Goal: Task Accomplishment & Management: Manage account settings

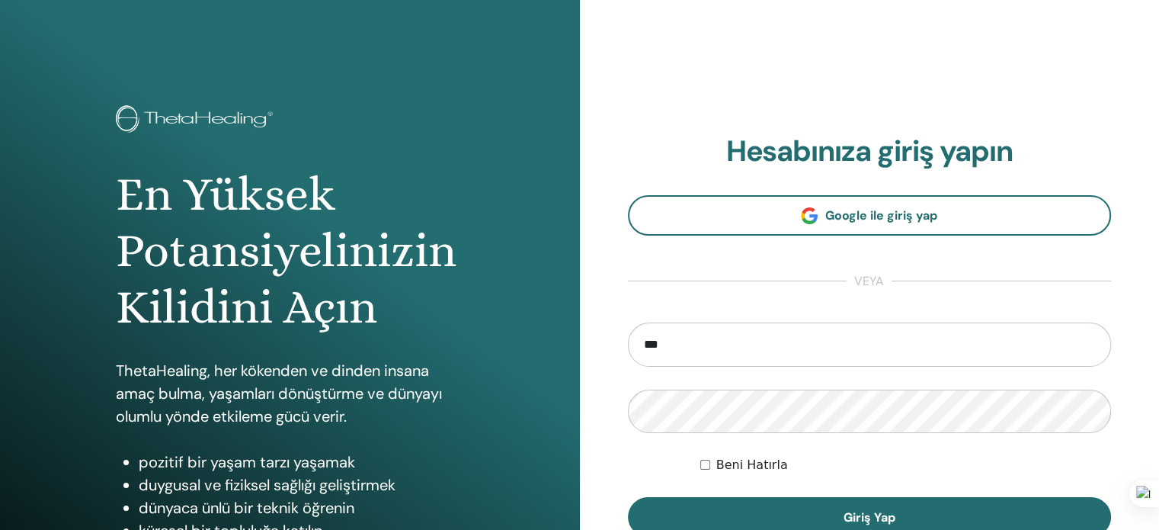
type input "**********"
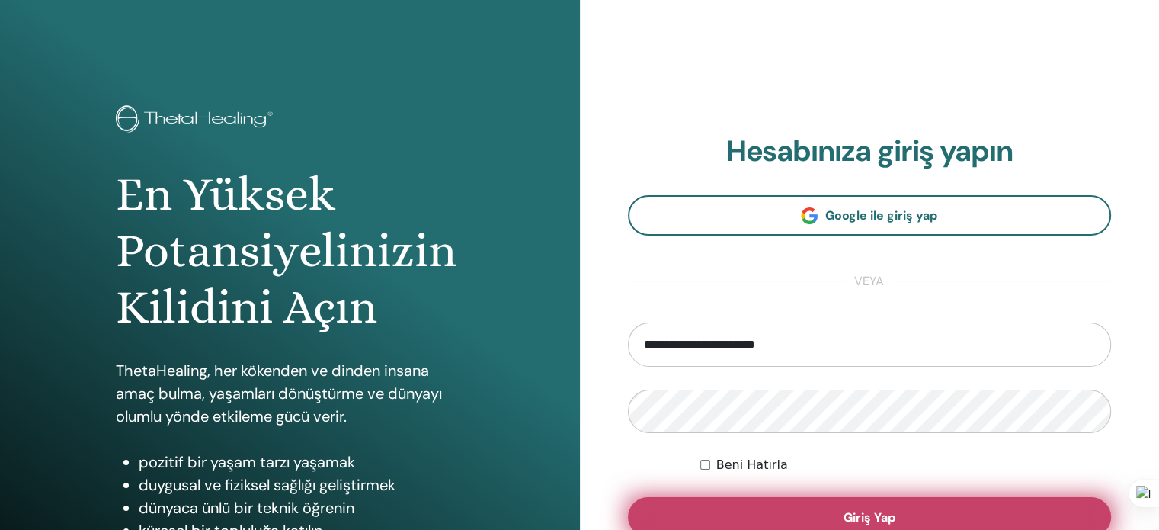
click at [863, 514] on span "Giriş Yap" at bounding box center [870, 517] width 52 height 16
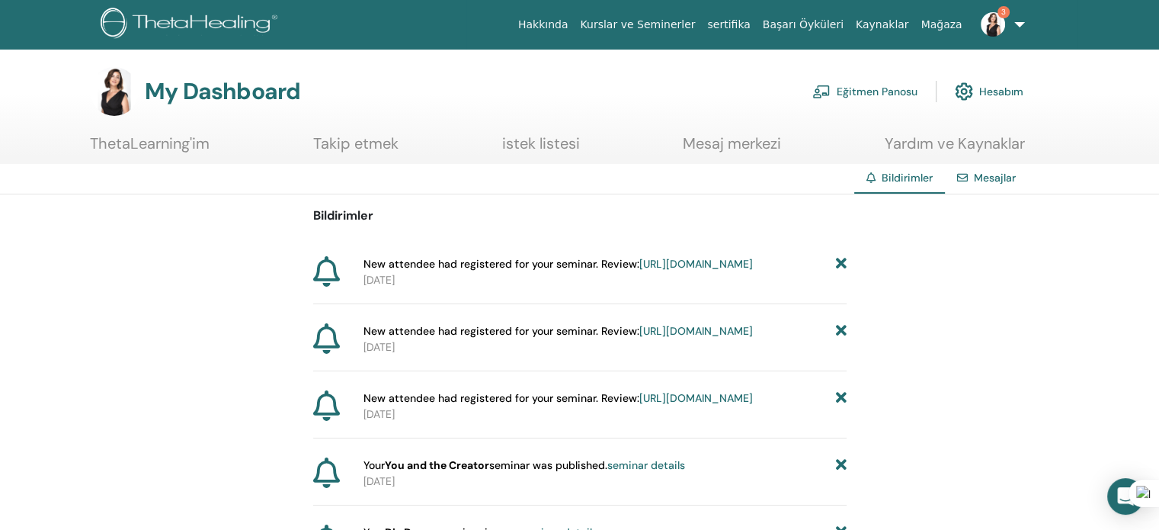
click at [640, 271] on link "https://member.thetahealing.com/instructor/seminar/375908/attendees" at bounding box center [697, 264] width 114 height 14
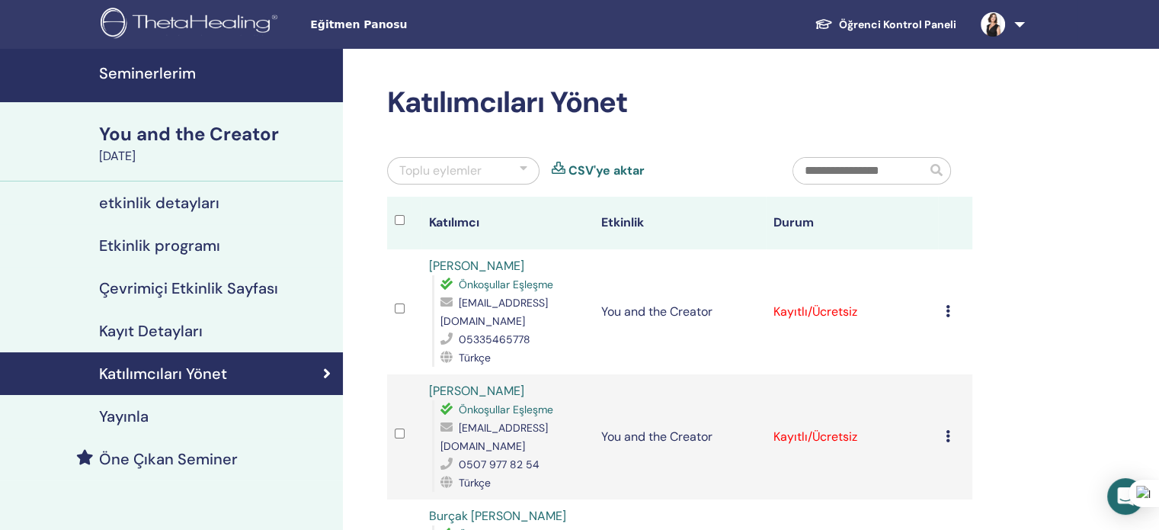
click at [154, 72] on h4 "Seminerlerim" at bounding box center [216, 73] width 235 height 18
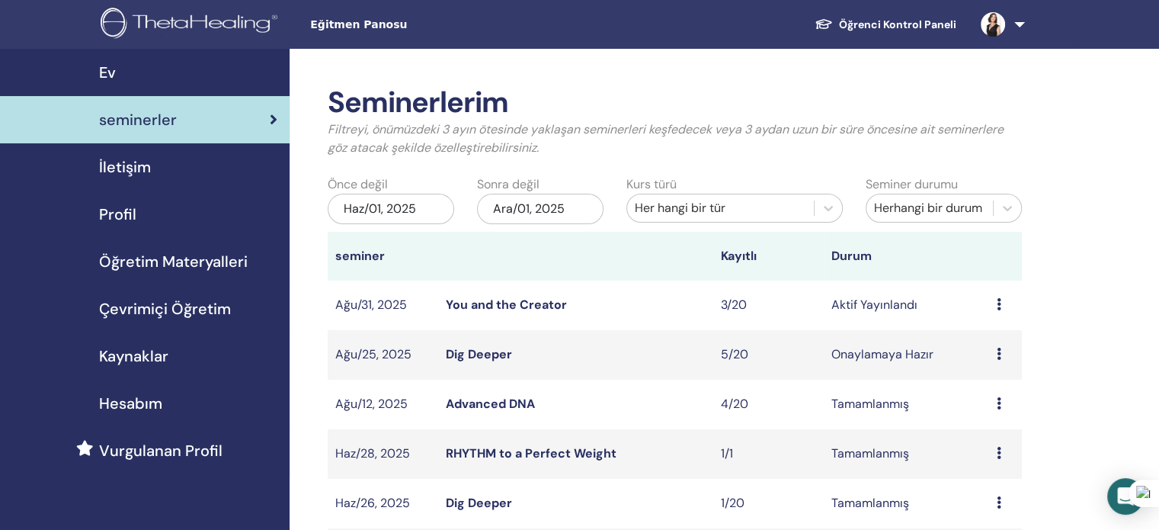
click at [418, 210] on div "Haz/01, 2025" at bounding box center [391, 209] width 127 height 30
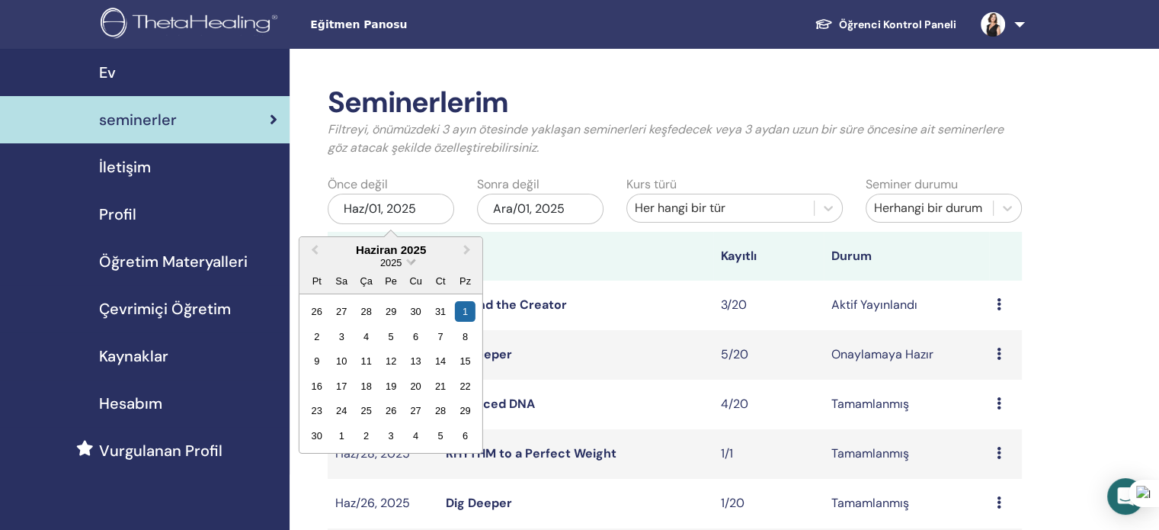
click at [409, 263] on span "Choose Date" at bounding box center [411, 260] width 10 height 10
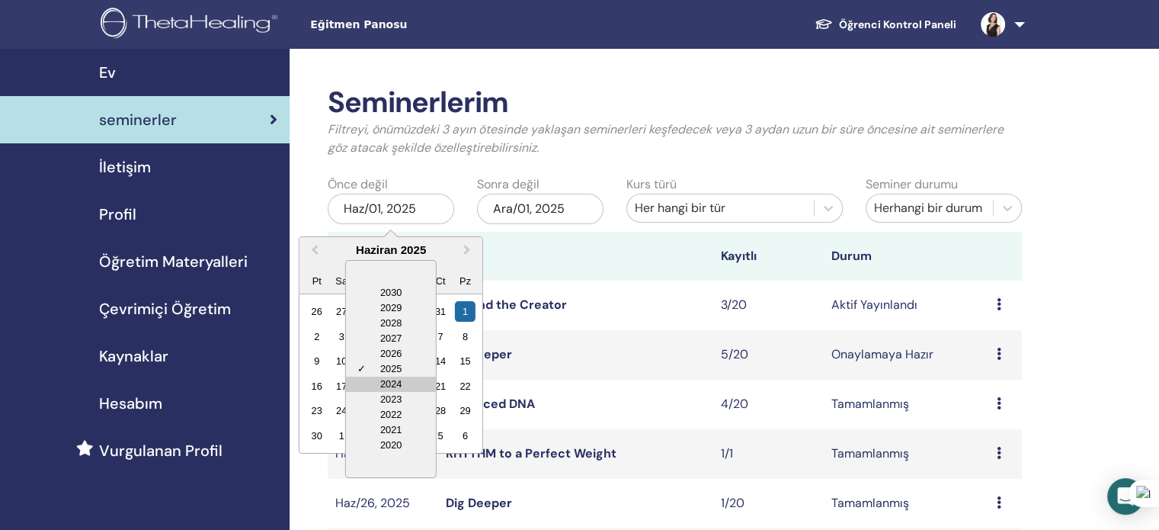
click at [390, 380] on div "2024" at bounding box center [391, 384] width 90 height 15
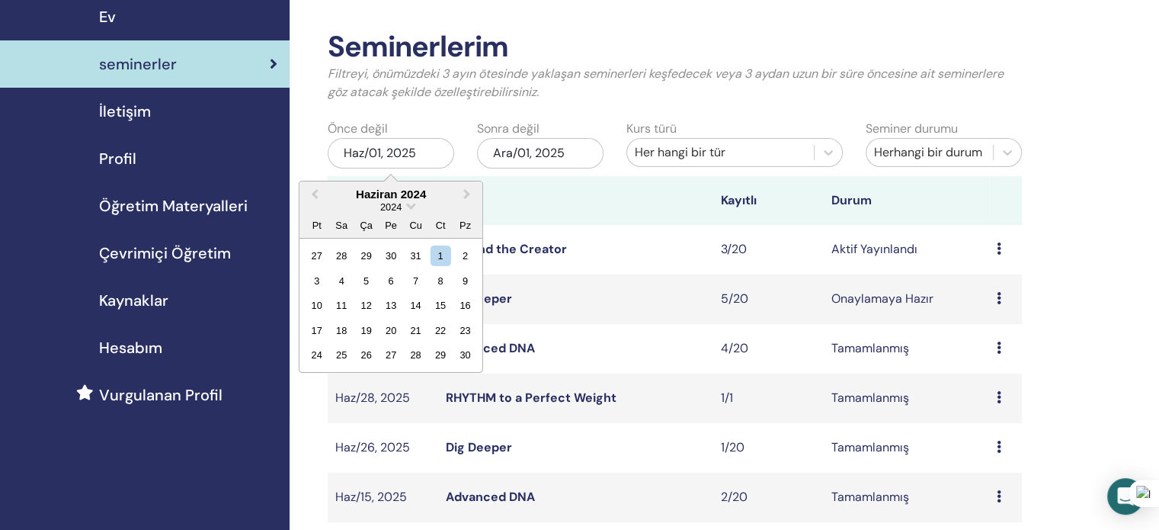
scroll to position [152, 0]
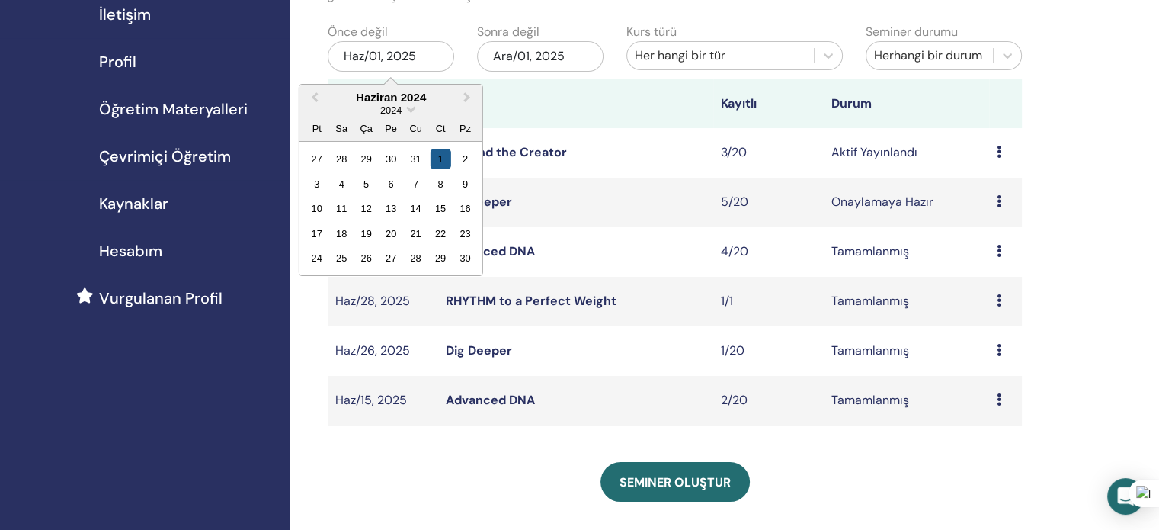
click at [441, 159] on div "1" at bounding box center [440, 159] width 21 height 21
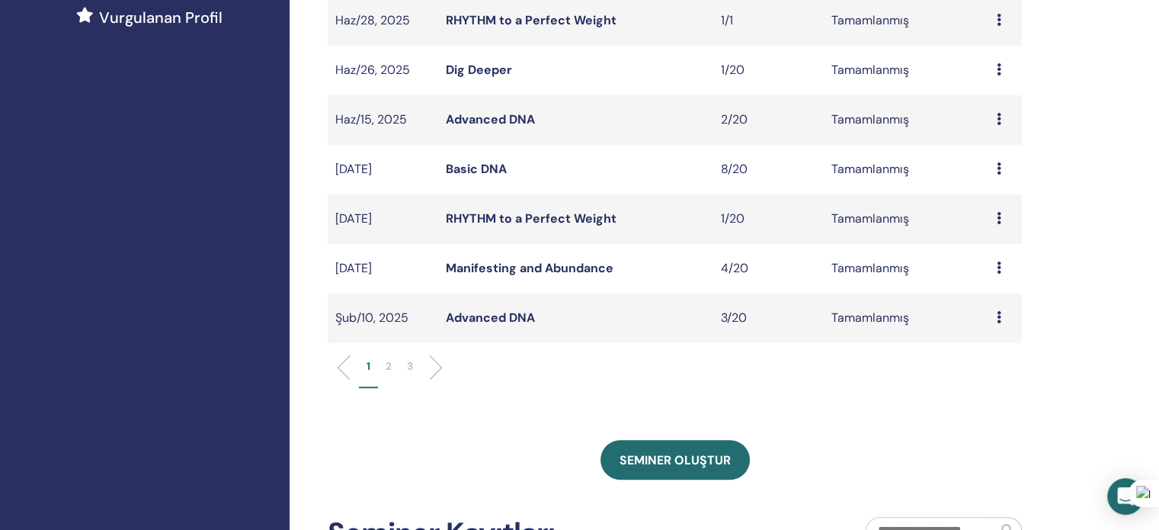
scroll to position [457, 0]
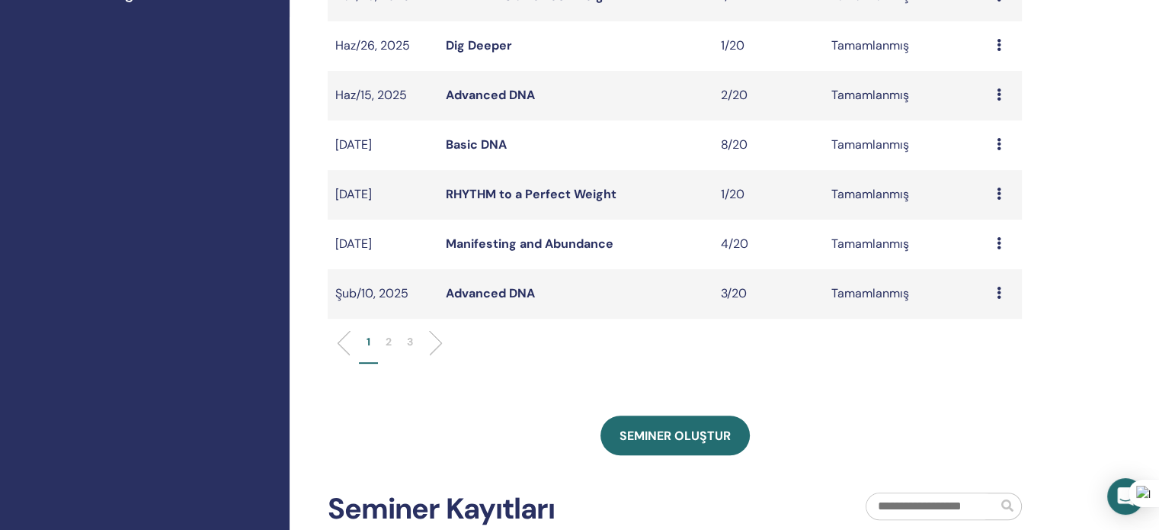
click at [388, 342] on p "2" at bounding box center [389, 342] width 6 height 16
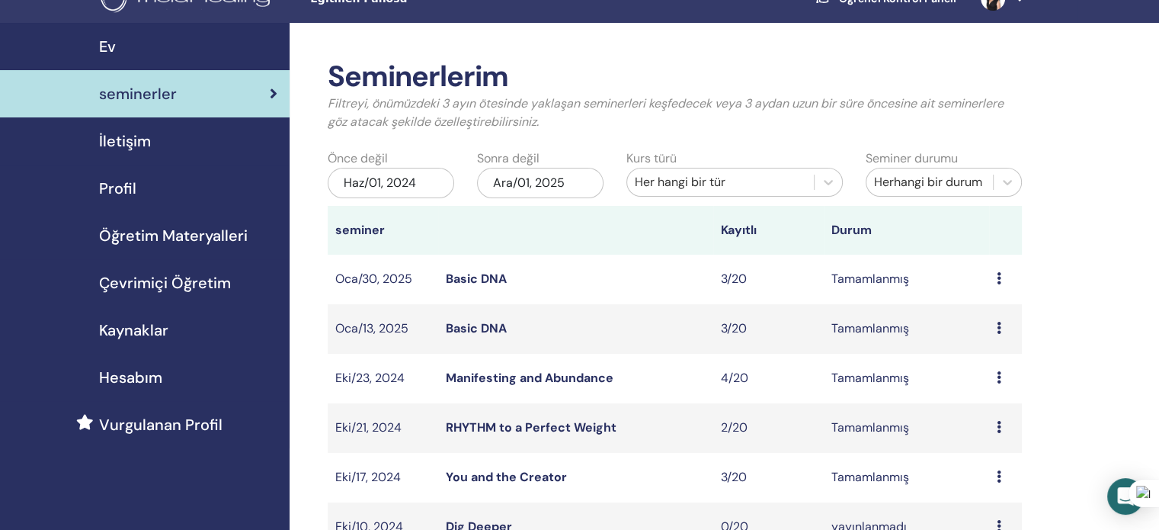
scroll to position [0, 0]
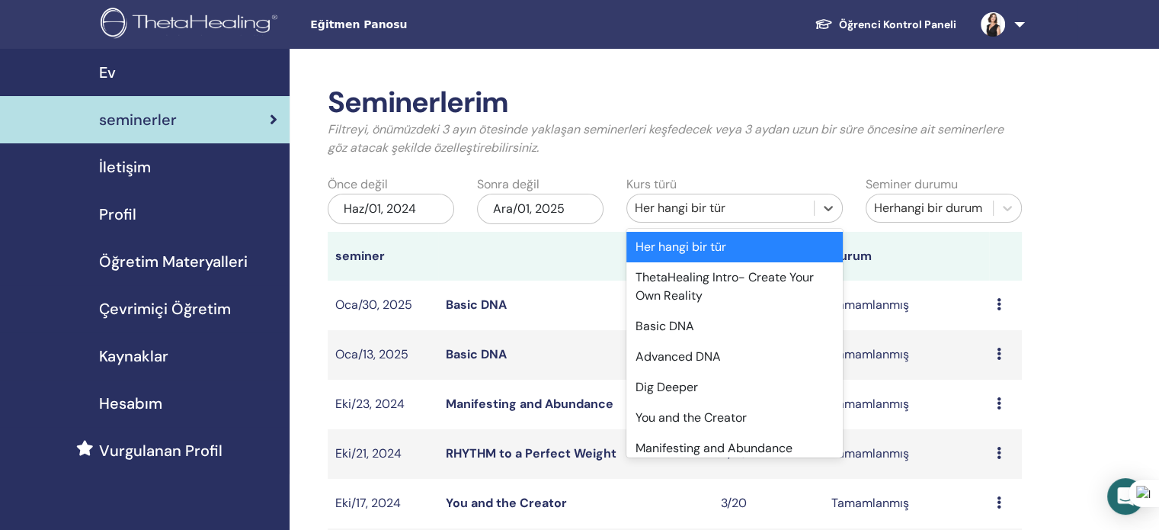
click at [734, 207] on div "Her hangi bir tür" at bounding box center [721, 208] width 172 height 18
click at [675, 388] on div "Dig Deeper" at bounding box center [735, 387] width 216 height 30
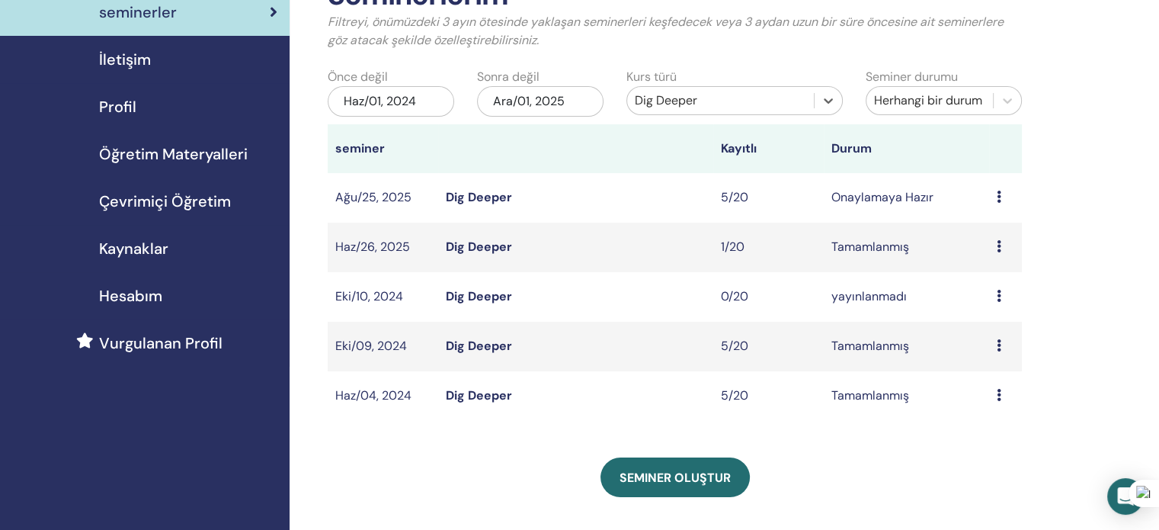
scroll to position [152, 0]
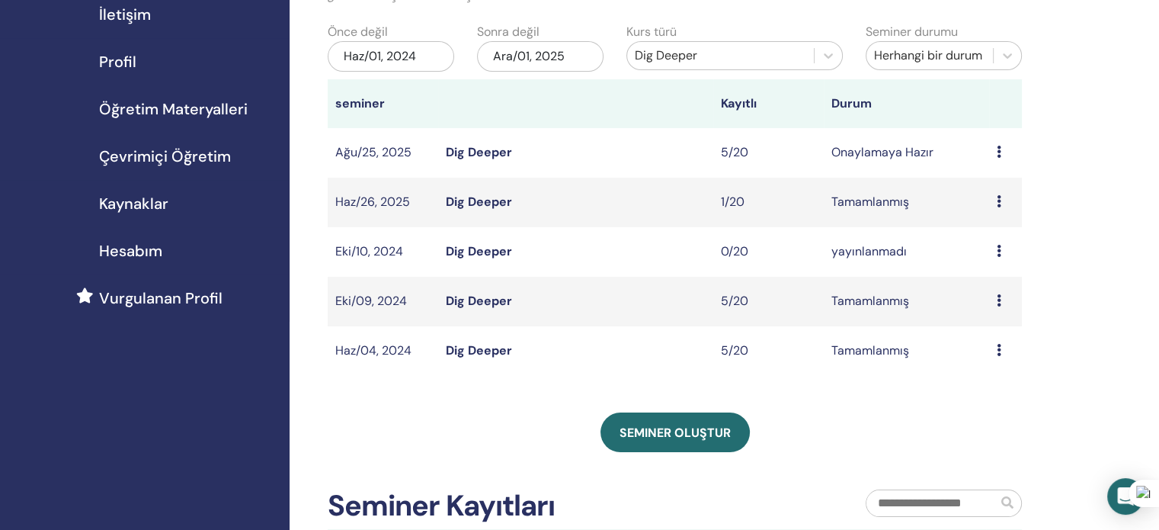
click at [493, 352] on link "Dig Deeper" at bounding box center [479, 350] width 66 height 16
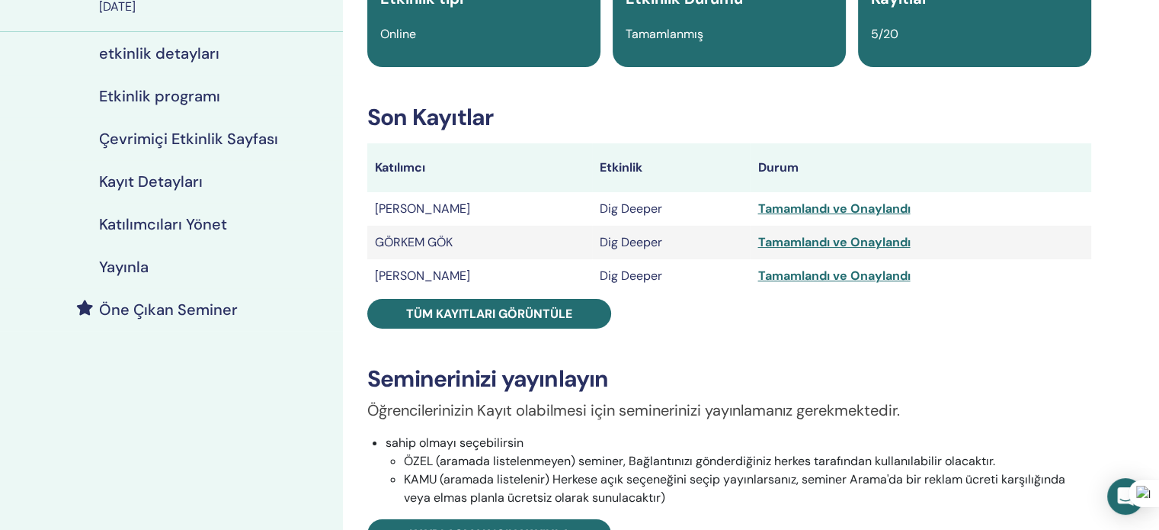
scroll to position [152, 0]
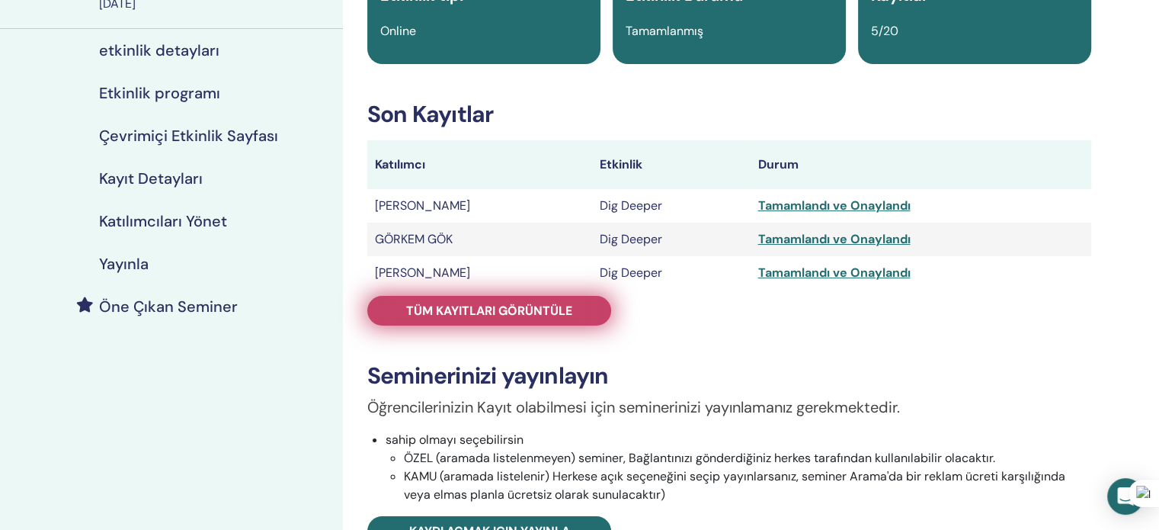
click at [460, 316] on span "Tüm kayıtları görüntüle" at bounding box center [489, 311] width 166 height 16
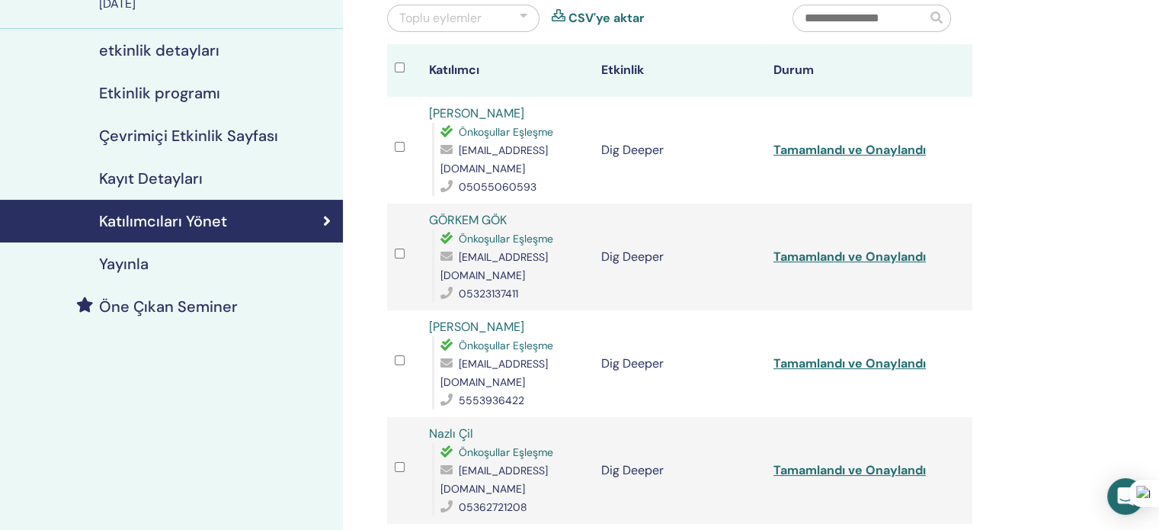
click at [471, 328] on link "[PERSON_NAME]" at bounding box center [476, 327] width 95 height 16
click at [463, 219] on link "GÖRKEM GÖK" at bounding box center [468, 220] width 78 height 16
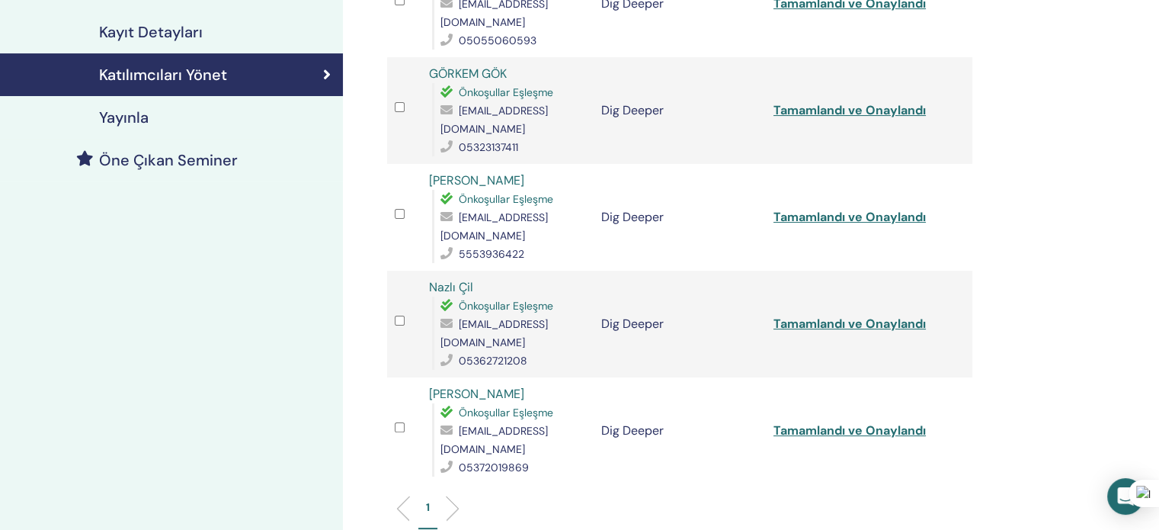
scroll to position [305, 0]
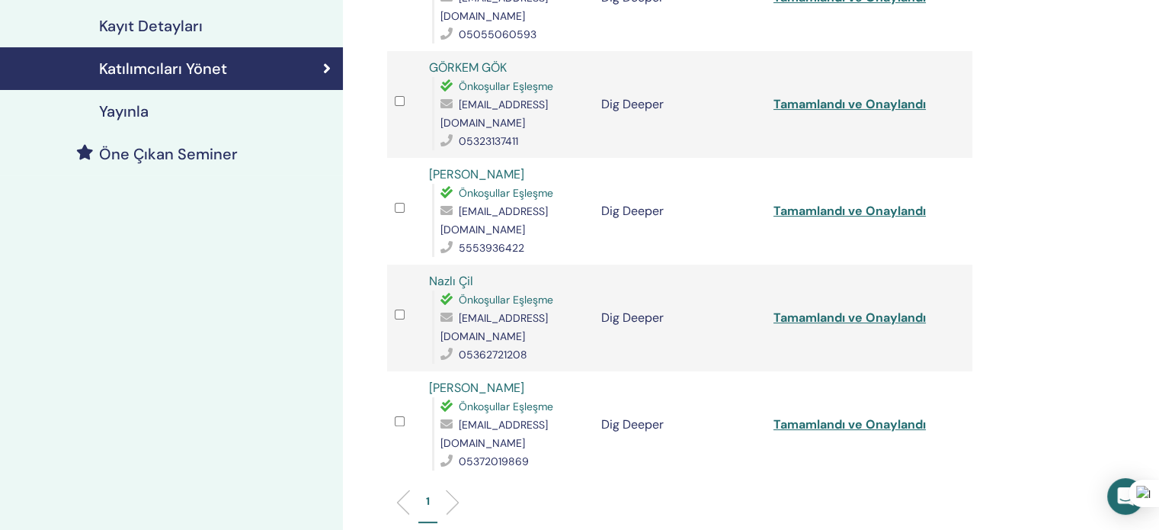
click at [435, 279] on link "Nazlı Çil" at bounding box center [451, 281] width 44 height 16
click at [466, 380] on link "[PERSON_NAME]" at bounding box center [476, 388] width 95 height 16
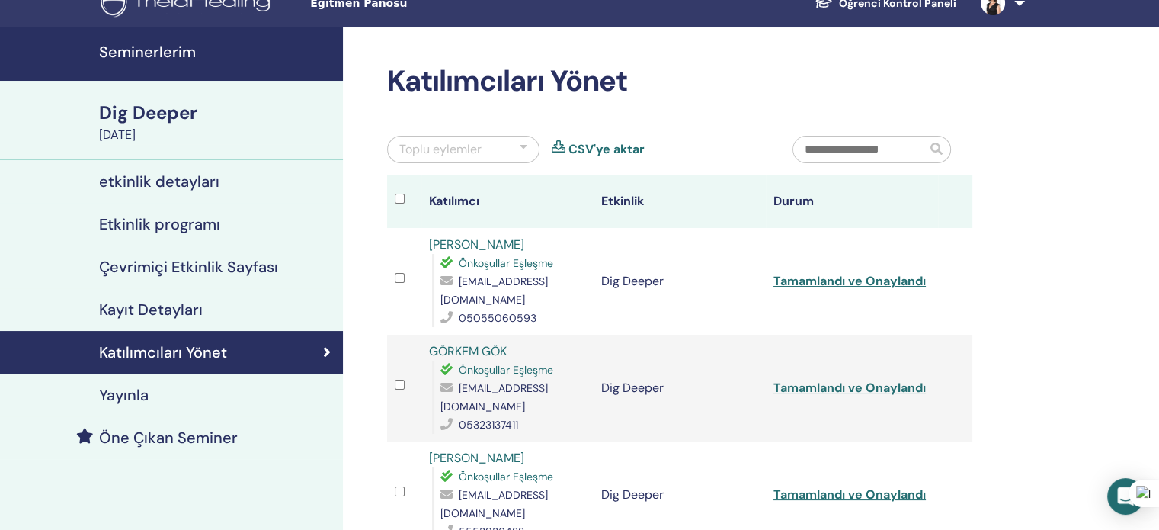
scroll to position [0, 0]
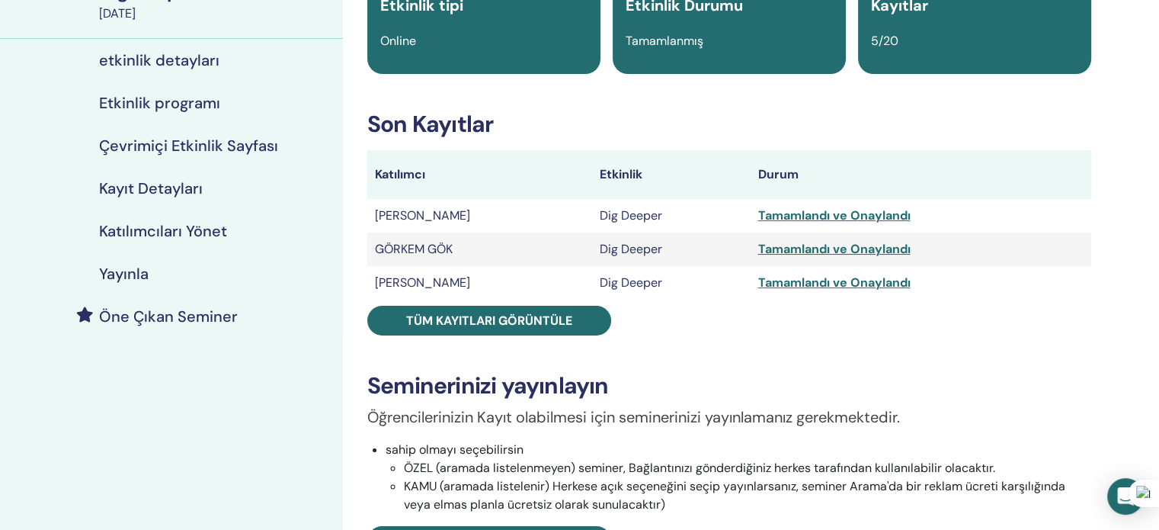
scroll to position [152, 0]
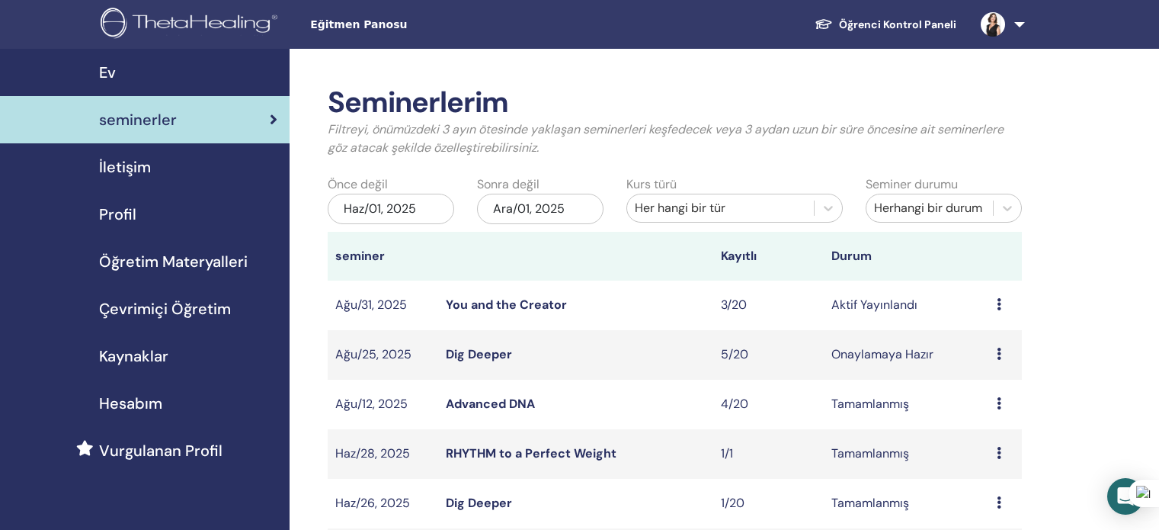
scroll to position [152, 0]
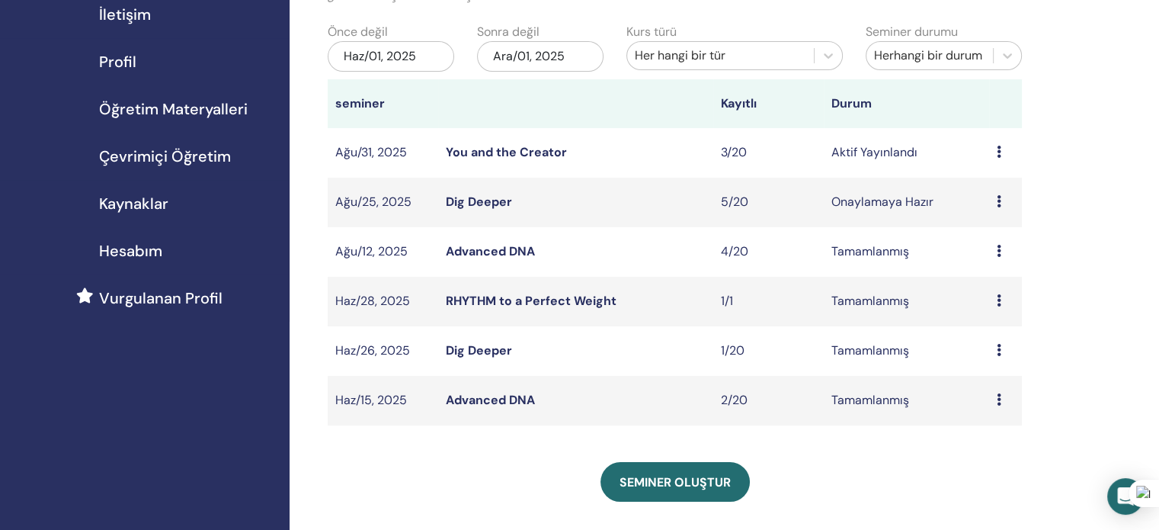
click at [785, 51] on div "Her hangi bir tür" at bounding box center [721, 55] width 172 height 18
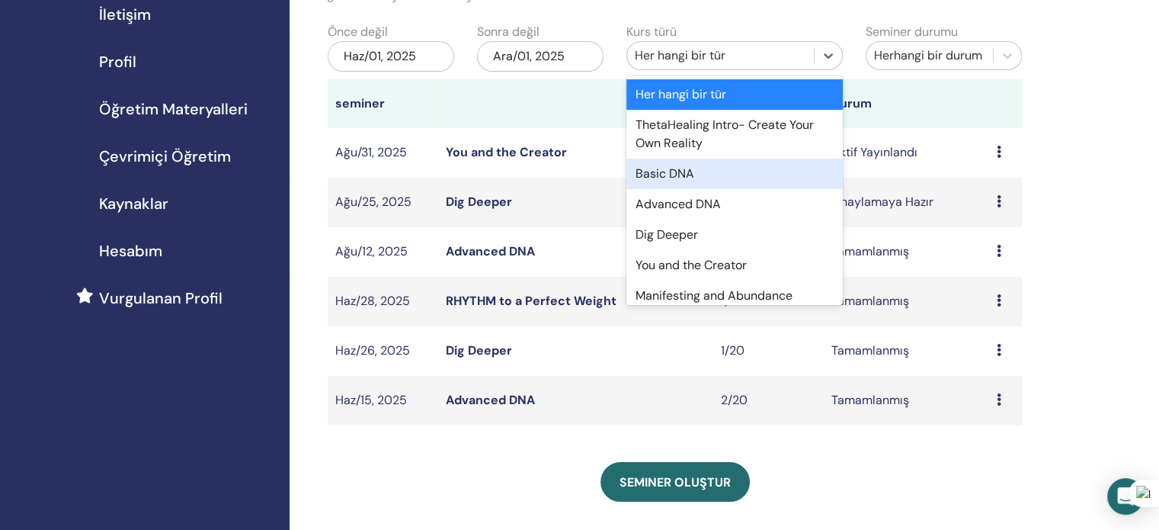
click at [679, 168] on div "Basic DNA" at bounding box center [735, 174] width 216 height 30
